Goal: Task Accomplishment & Management: Manage account settings

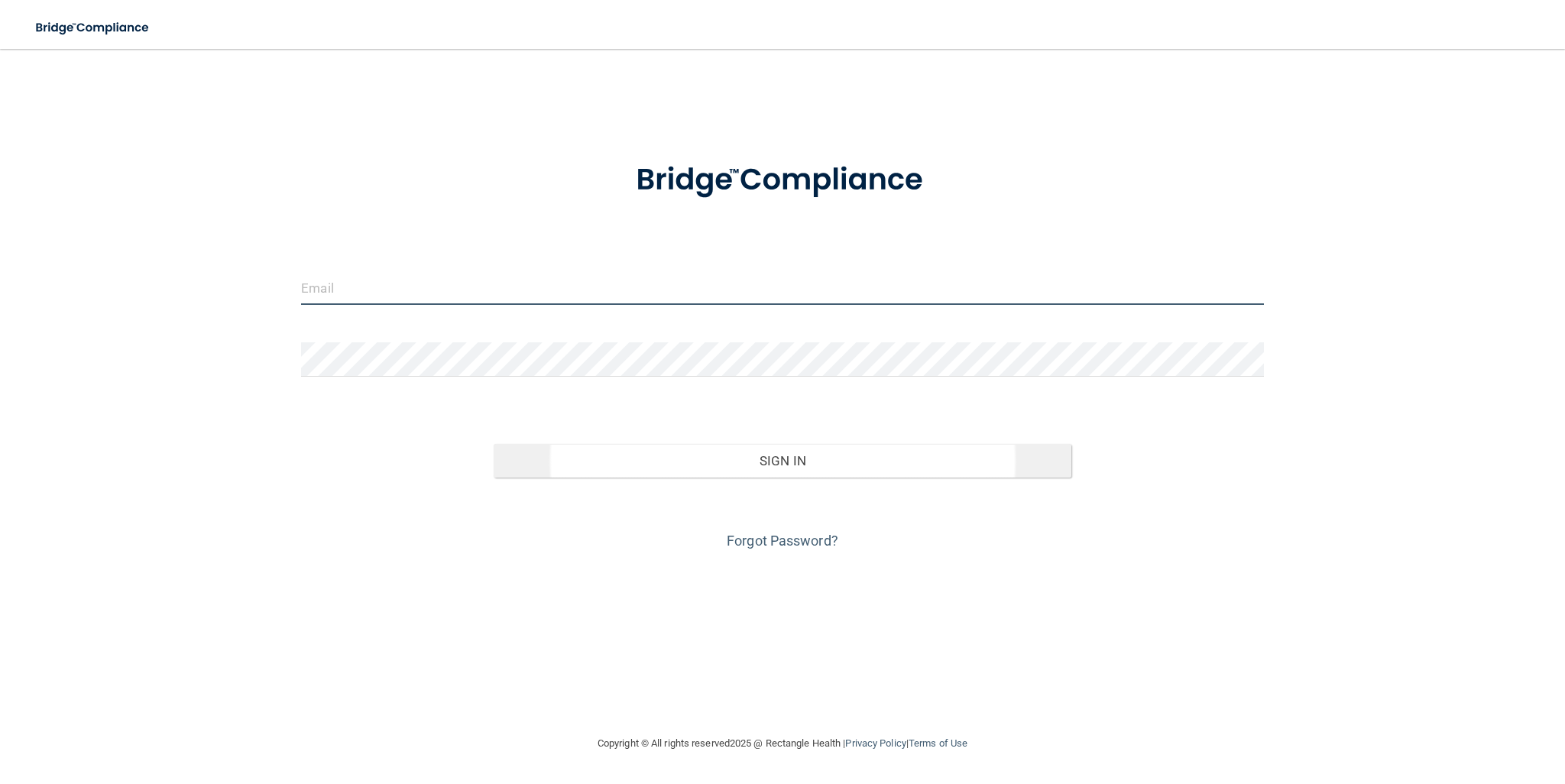
type input "[EMAIL_ADDRESS][DOMAIN_NAME]"
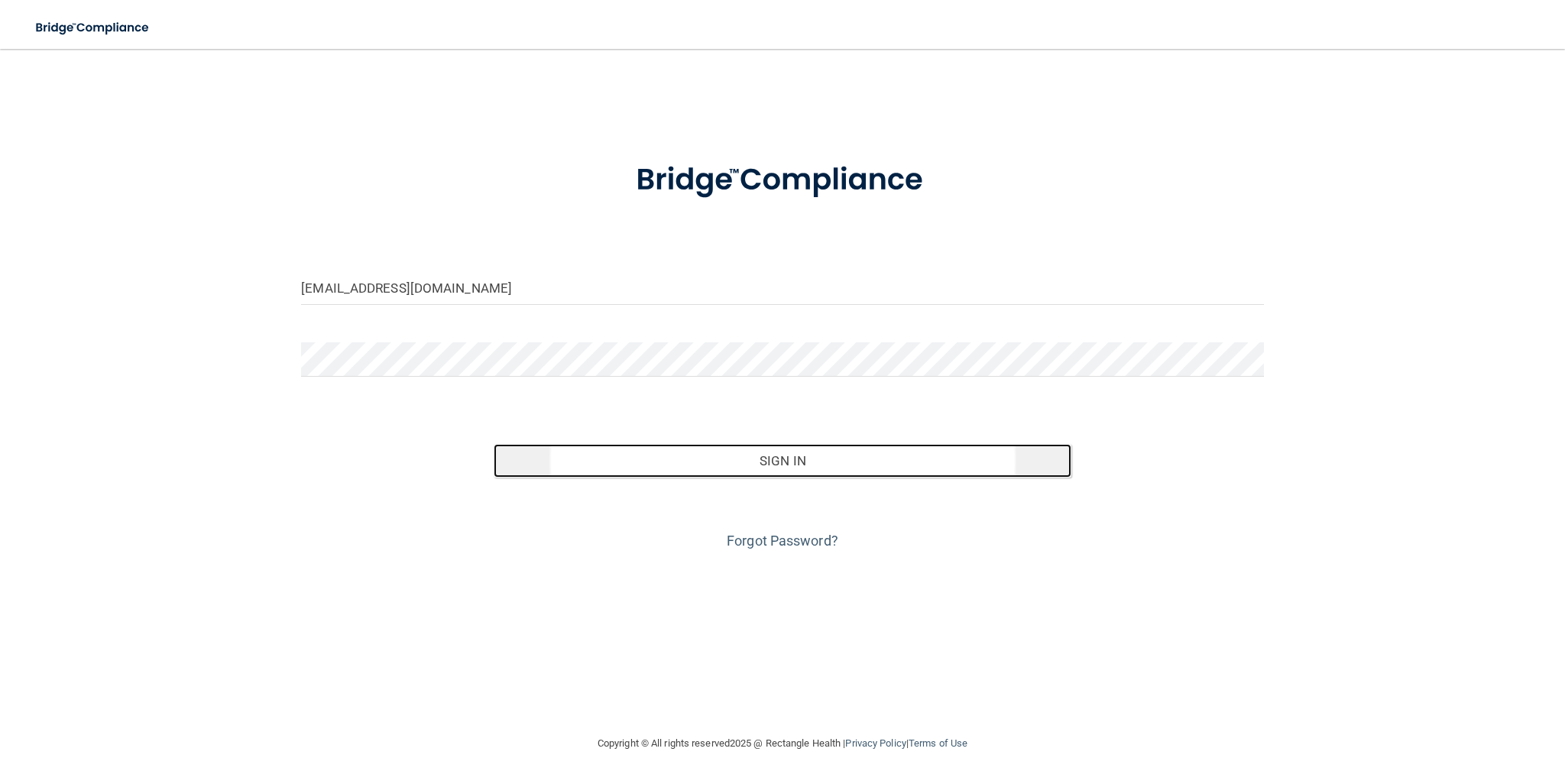
click at [775, 465] on button "Sign In" at bounding box center [782, 460] width 578 height 34
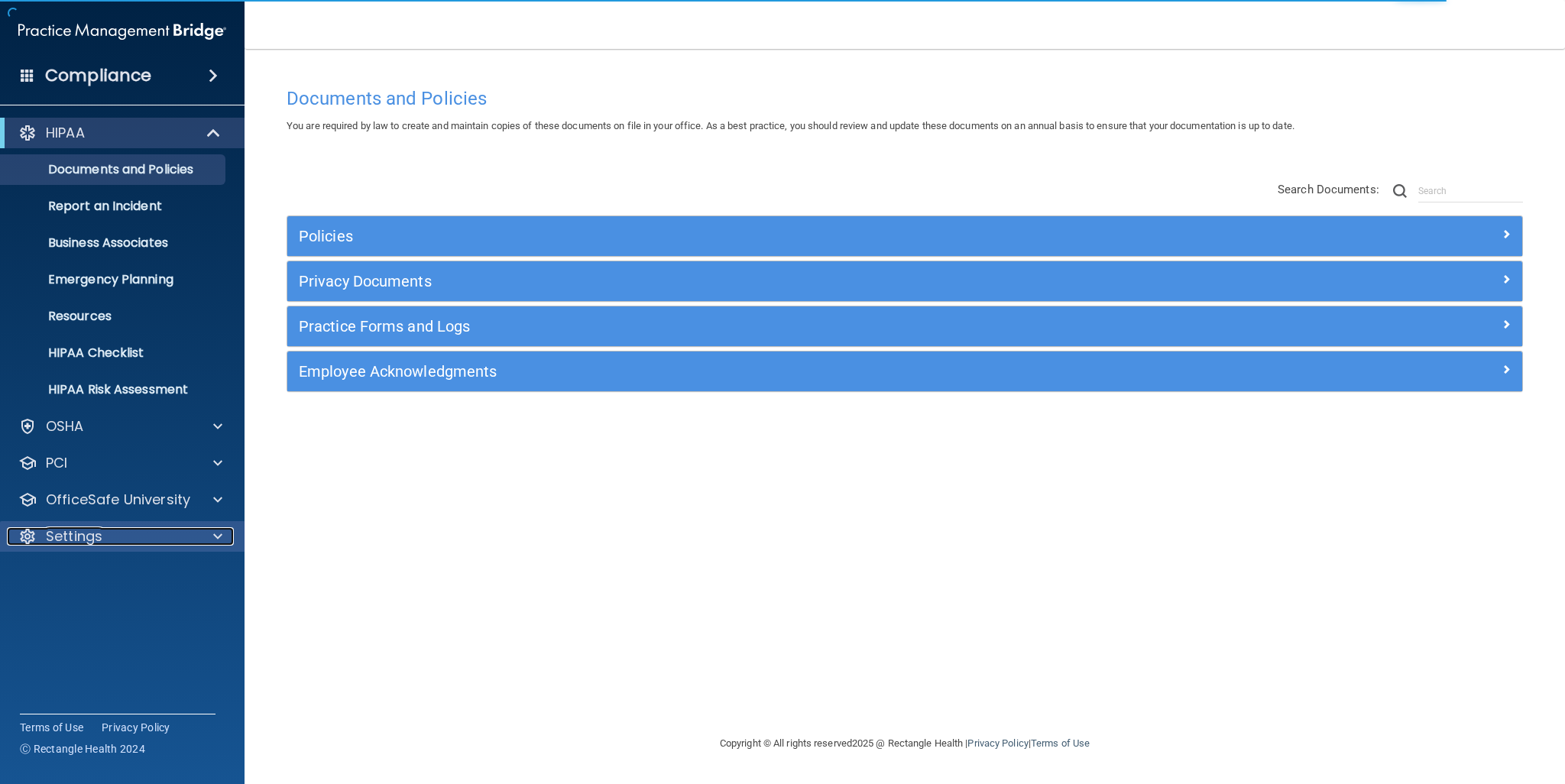
click at [108, 529] on div "Settings" at bounding box center [101, 535] width 190 height 18
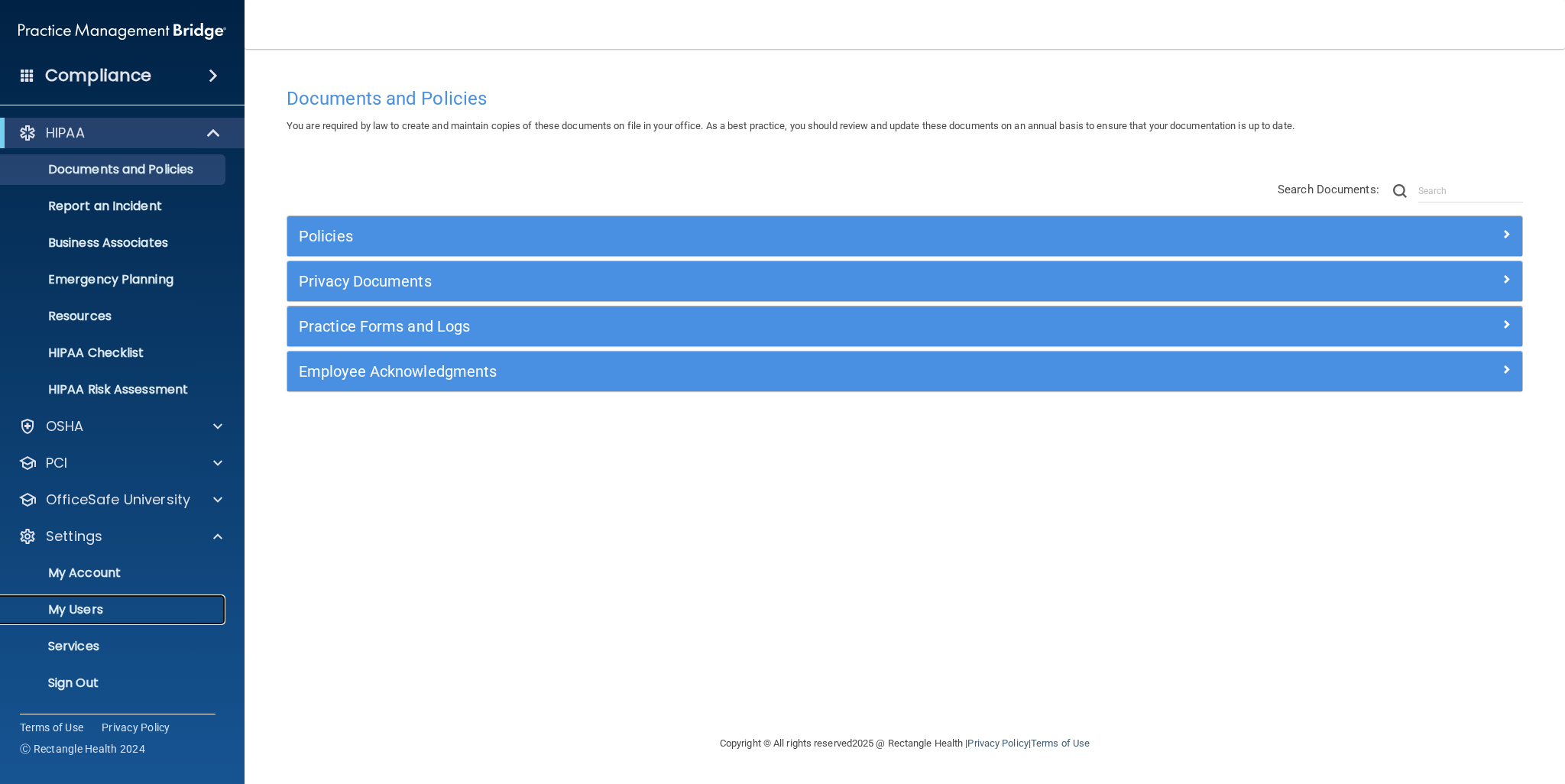
click at [100, 602] on p "My Users" at bounding box center [114, 610] width 209 height 16
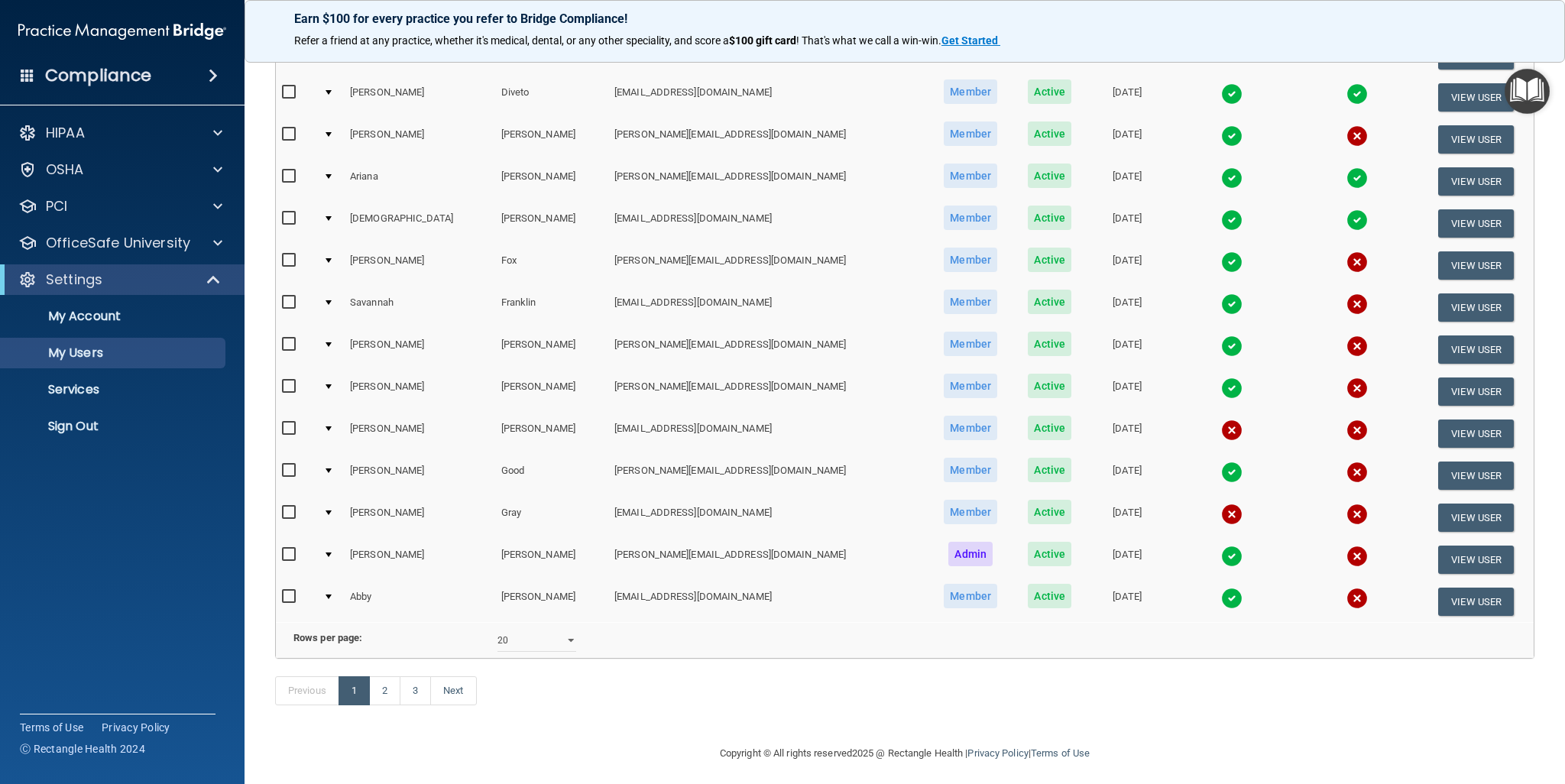
scroll to position [470, 0]
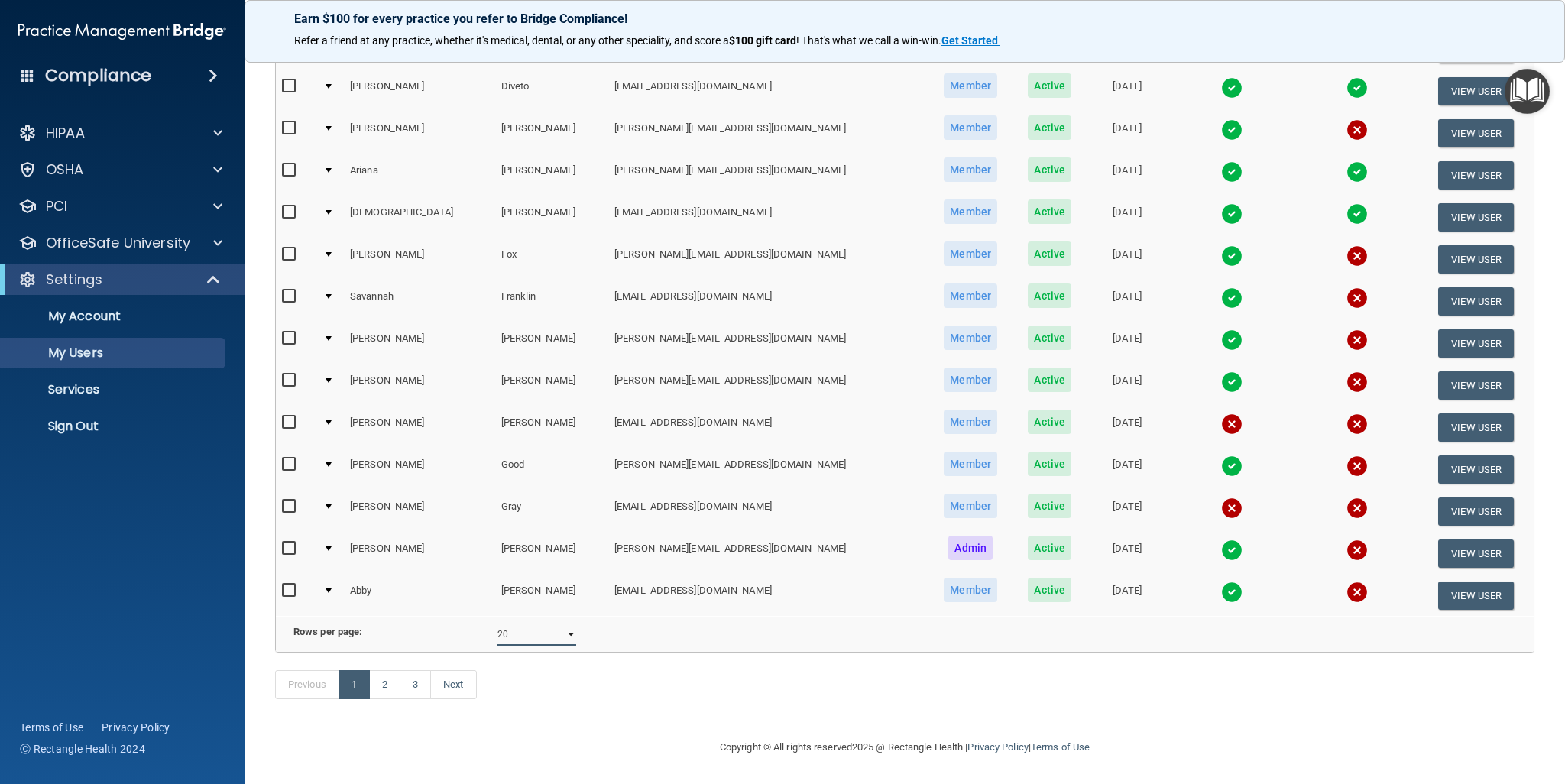
click at [536, 623] on select "10 20 30 40 all" at bounding box center [536, 634] width 79 height 23
select select "42"
click at [497, 623] on select "10 20 30 40 all" at bounding box center [536, 634] width 79 height 23
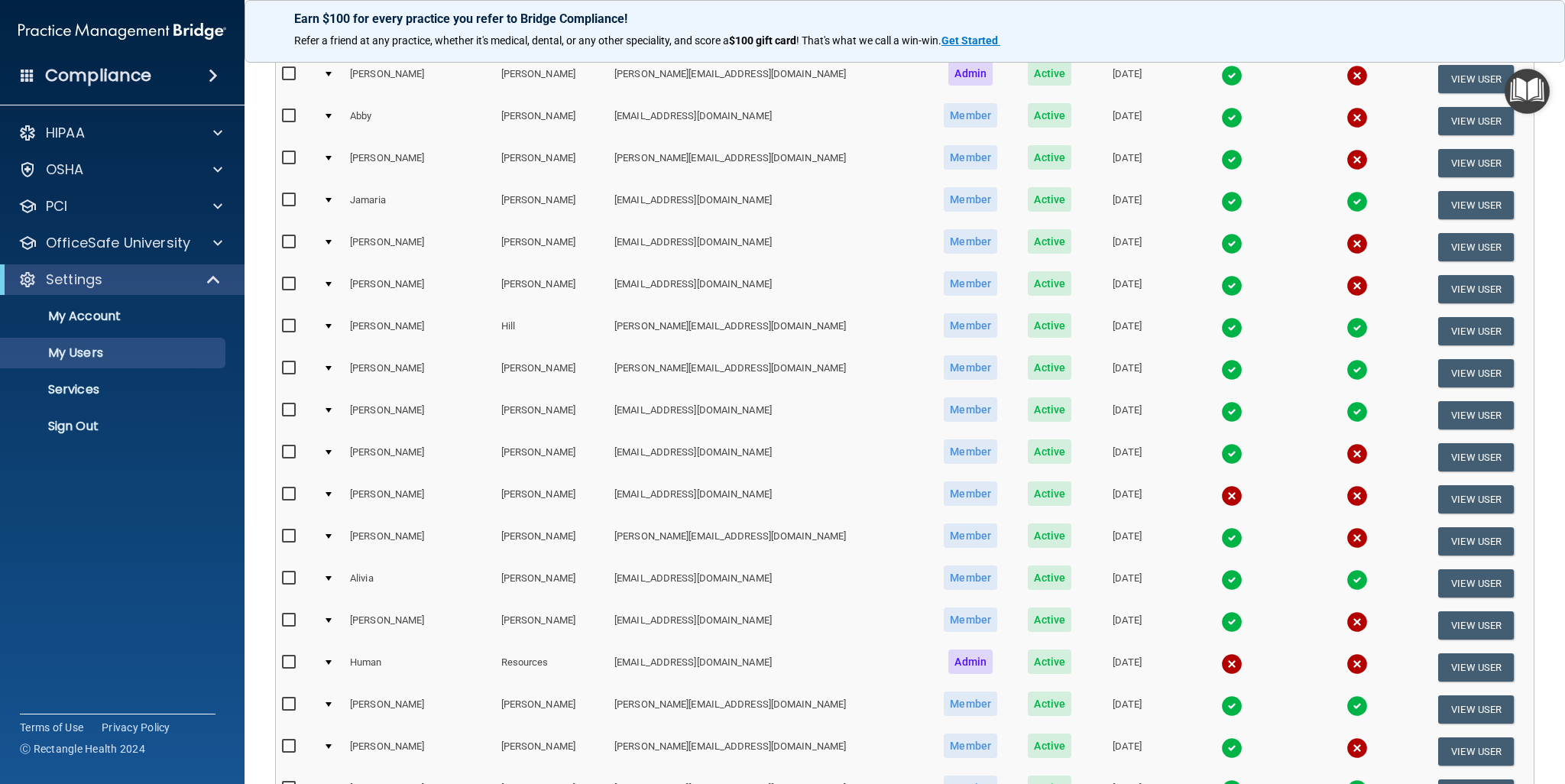
scroll to position [929, 0]
